Goal: Check status: Check status

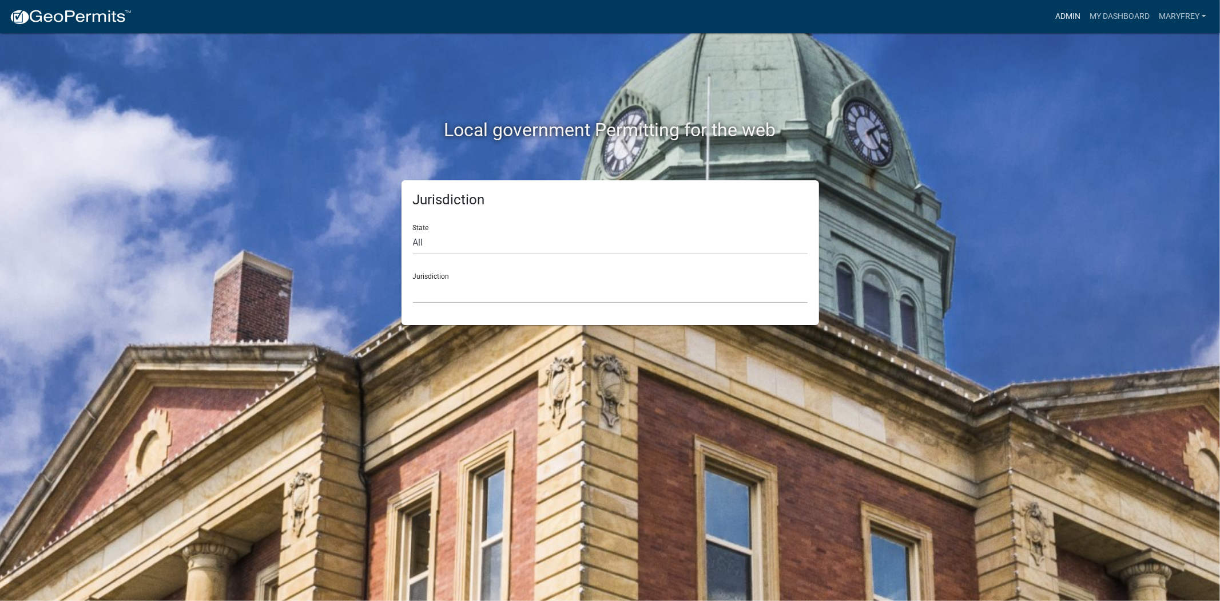
click at [1072, 20] on link "Admin" at bounding box center [1068, 17] width 34 height 22
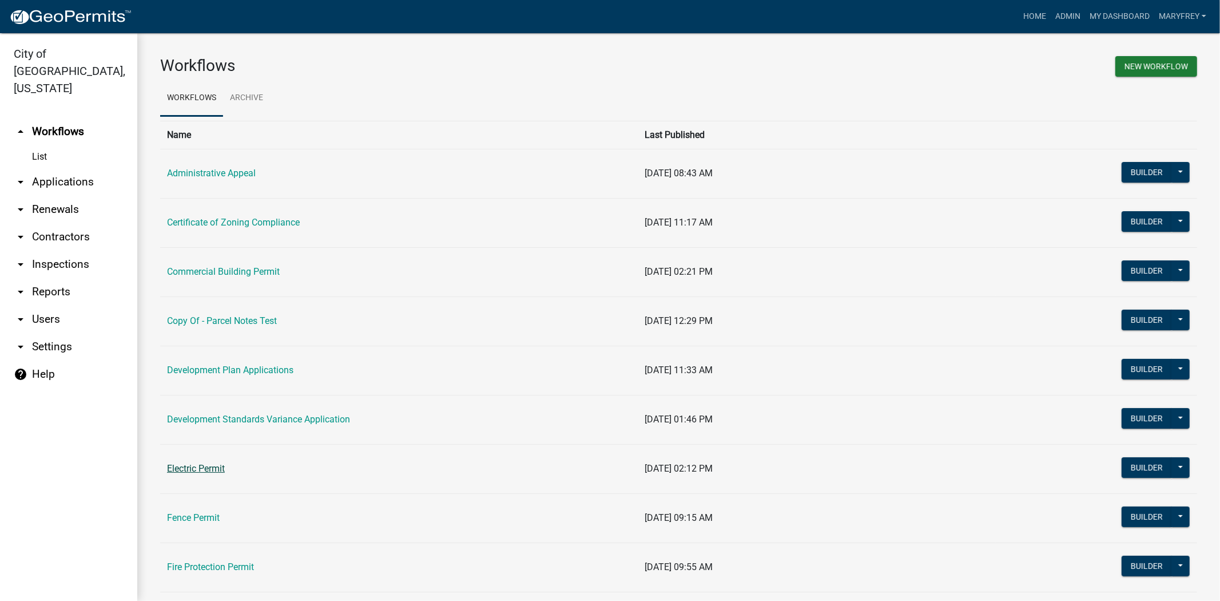
click at [197, 470] on link "Electric Permit" at bounding box center [196, 468] width 58 height 11
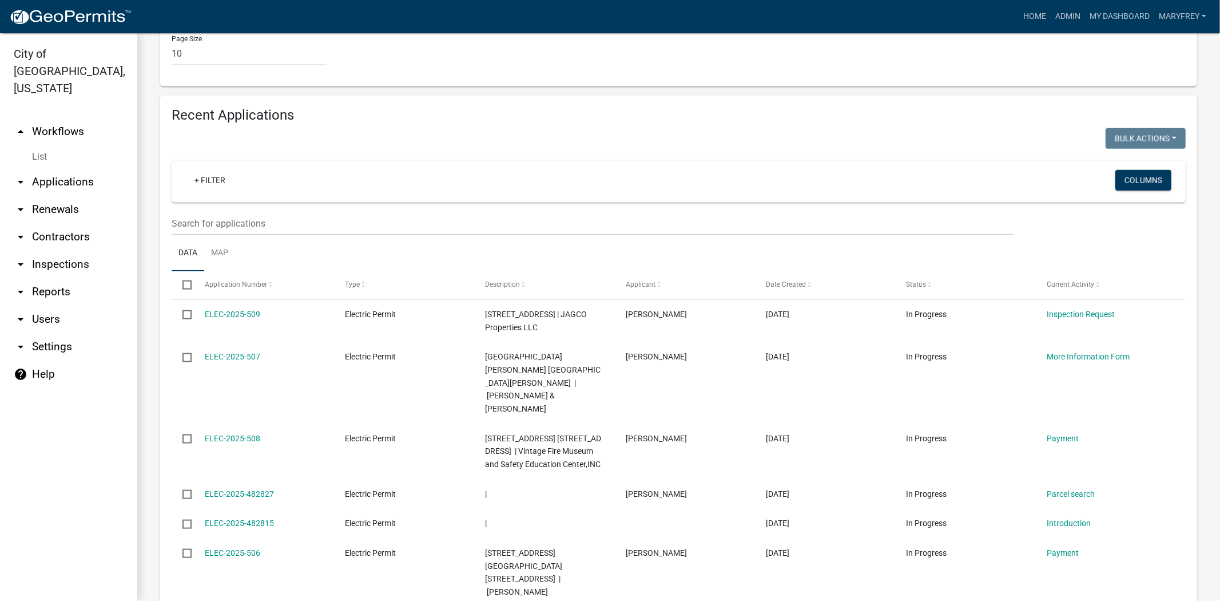
scroll to position [934, 0]
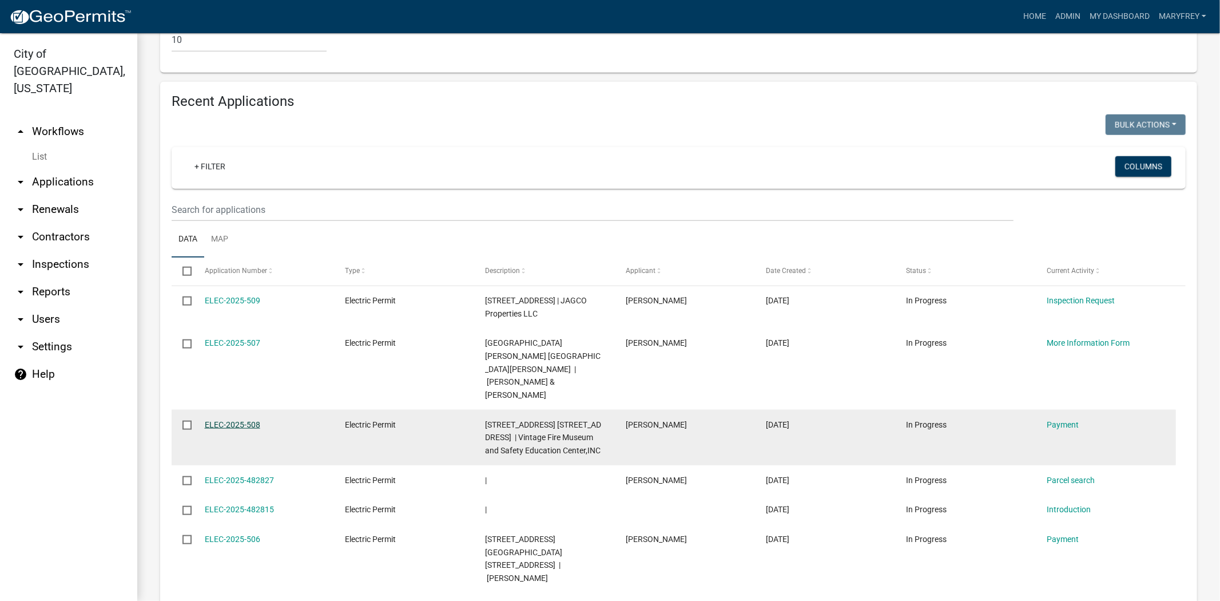
click at [224, 420] on link "ELEC-2025-508" at bounding box center [232, 424] width 55 height 9
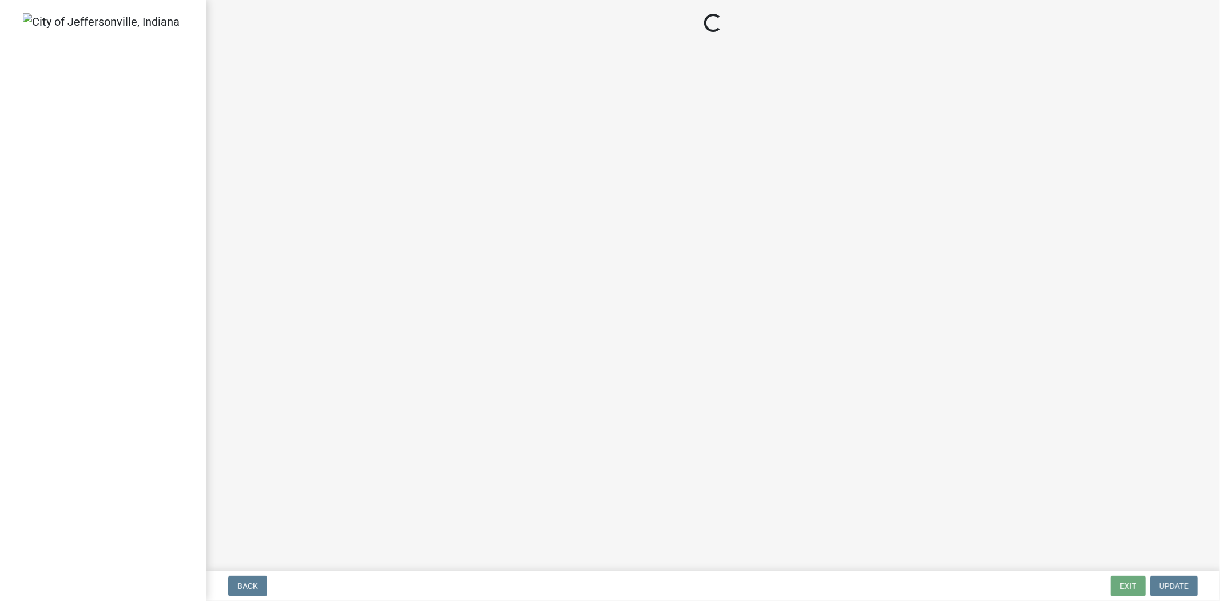
select select "3: 3"
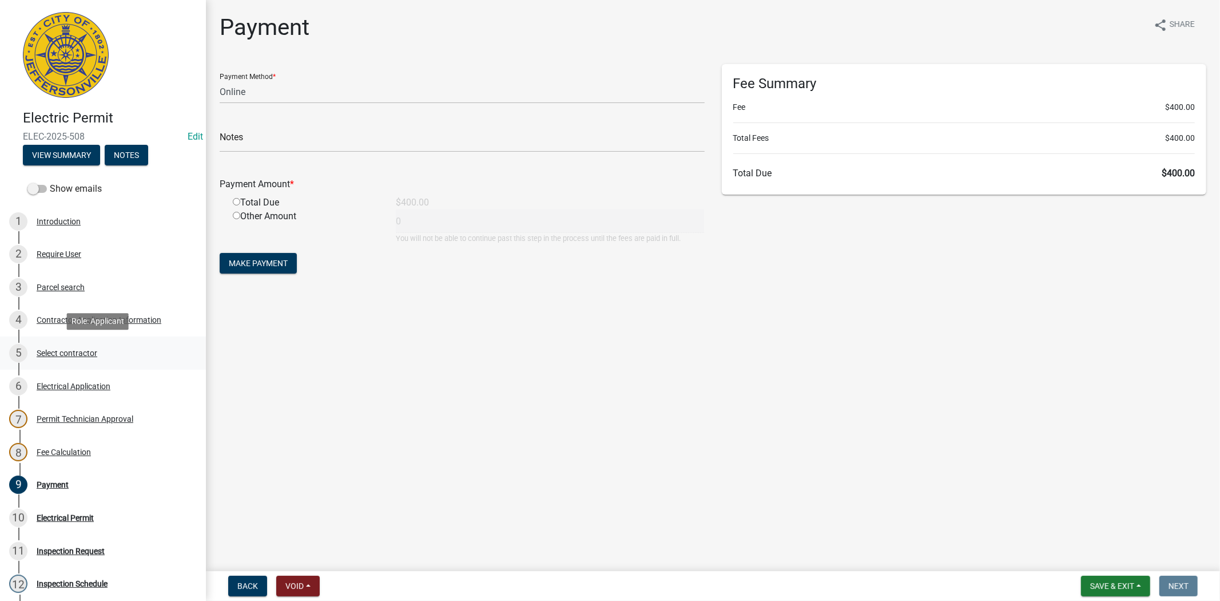
click at [78, 355] on div "Select contractor" at bounding box center [67, 353] width 61 height 8
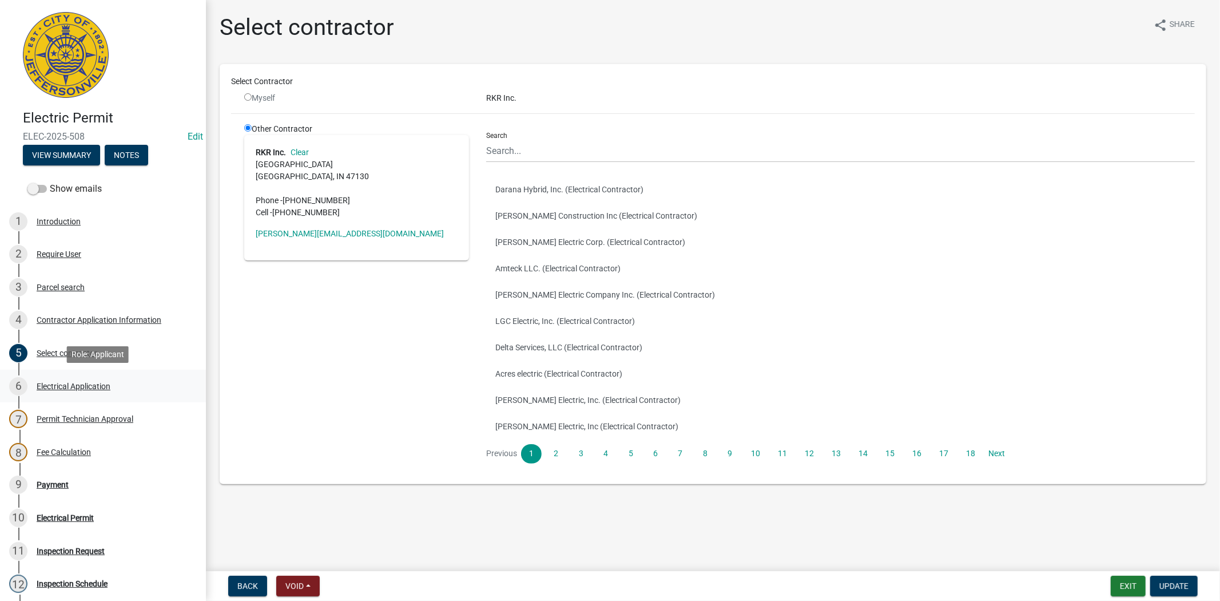
click at [80, 382] on div "Electrical Application" at bounding box center [74, 386] width 74 height 8
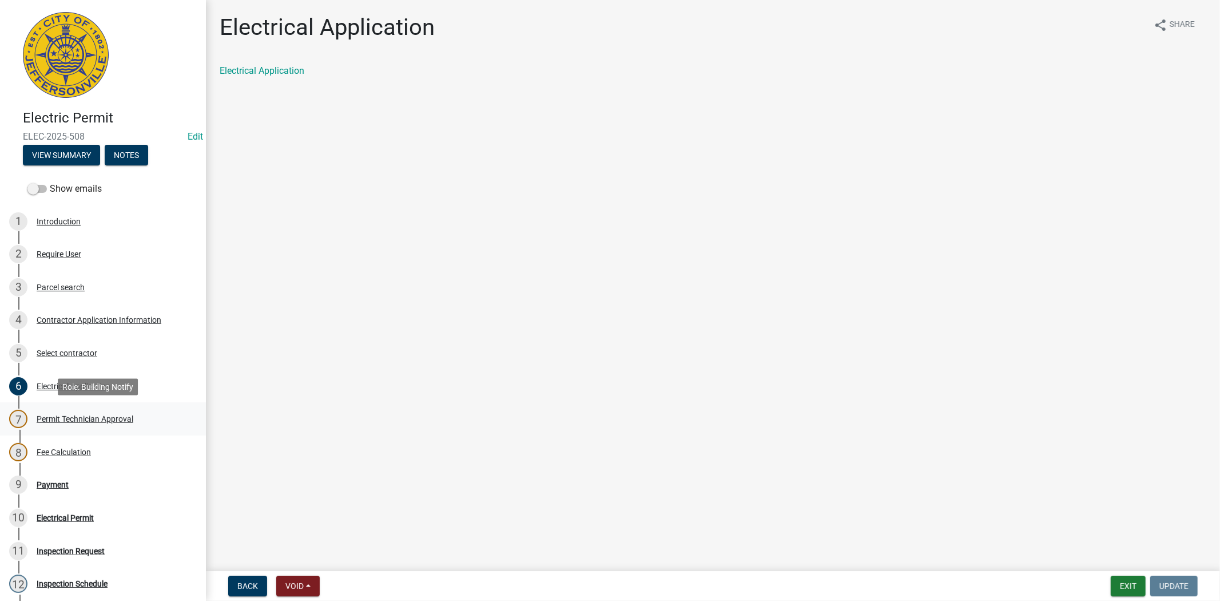
click at [86, 419] on div "Permit Technician Approval" at bounding box center [85, 419] width 97 height 8
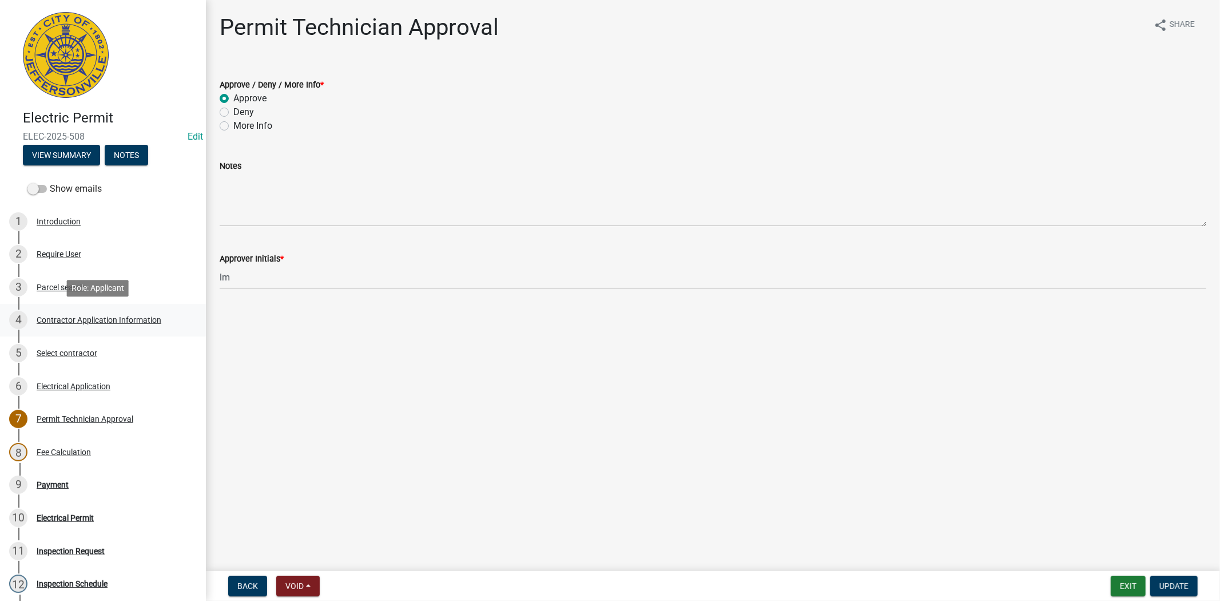
click at [73, 317] on div "Contractor Application Information" at bounding box center [99, 320] width 125 height 8
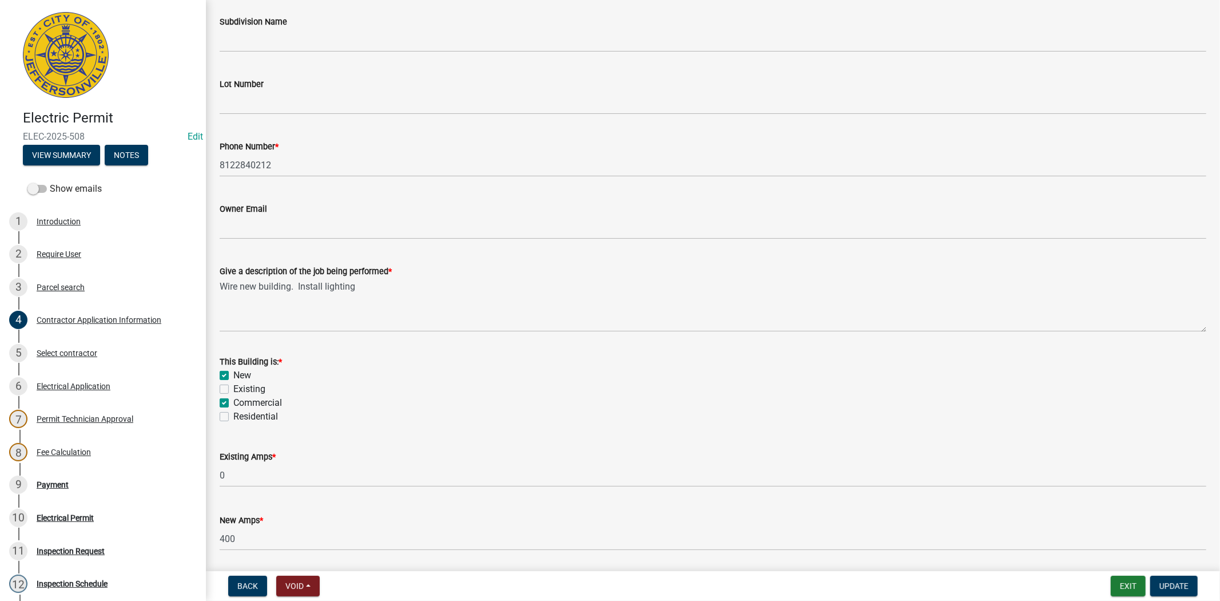
scroll to position [382, 0]
